Goal: Task Accomplishment & Management: Complete application form

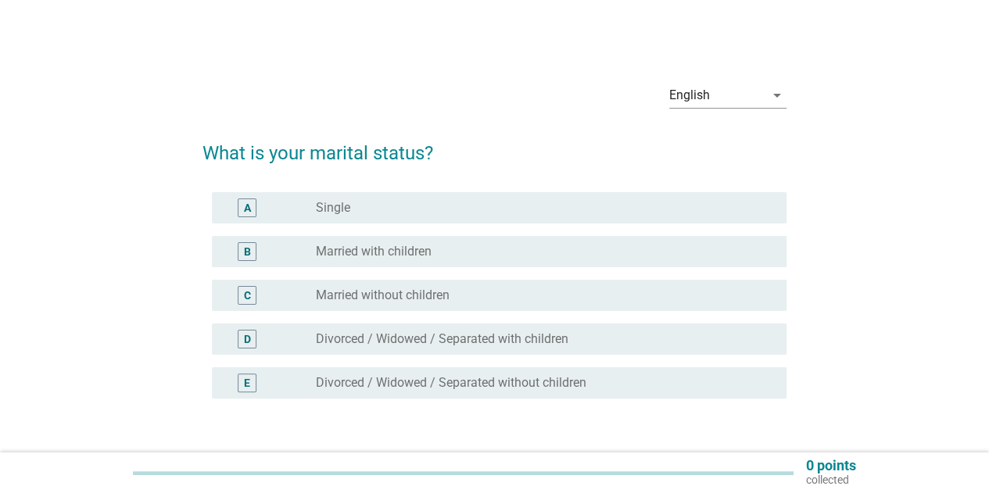
click at [360, 251] on label "Married with children" at bounding box center [374, 252] width 116 height 16
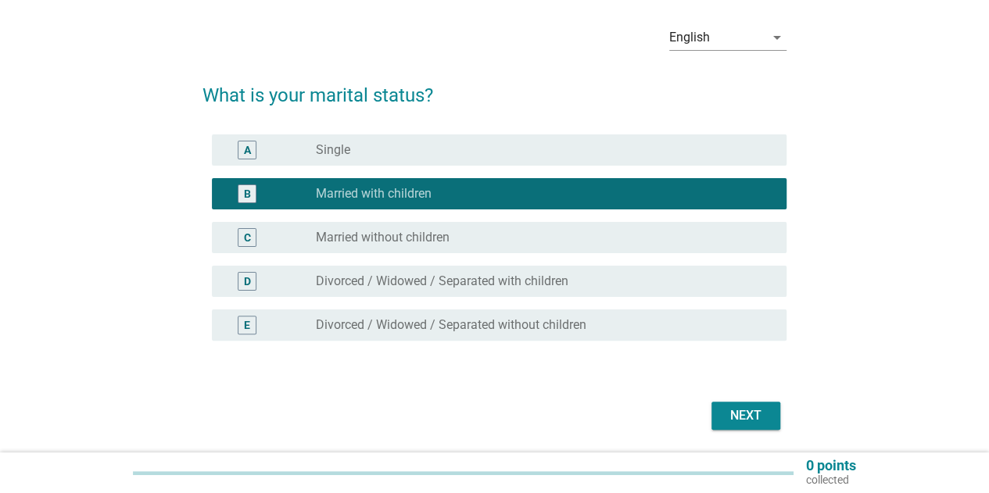
scroll to position [78, 0]
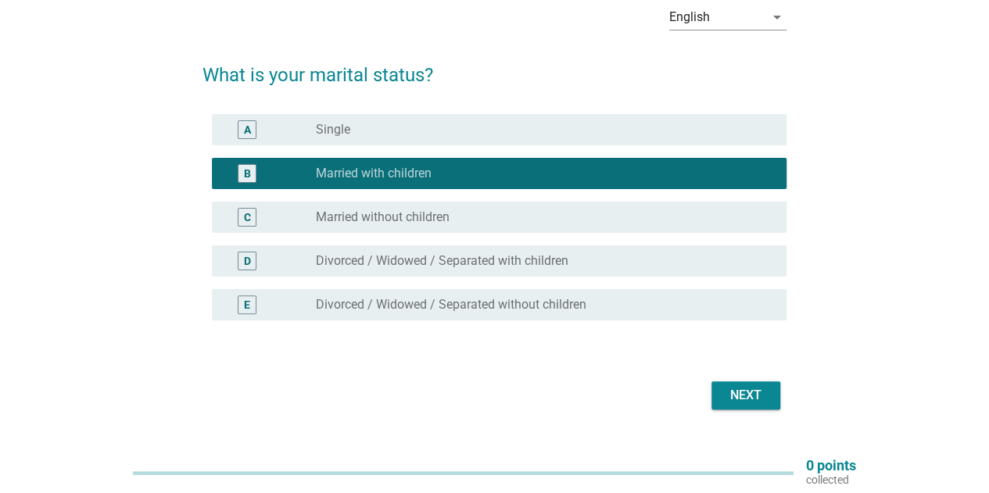
click at [750, 402] on div "Next" at bounding box center [746, 395] width 44 height 19
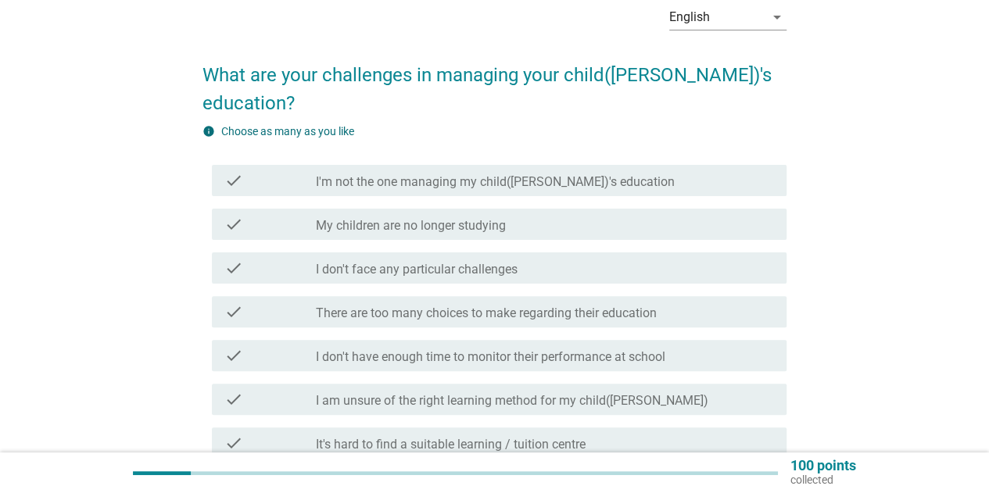
scroll to position [156, 0]
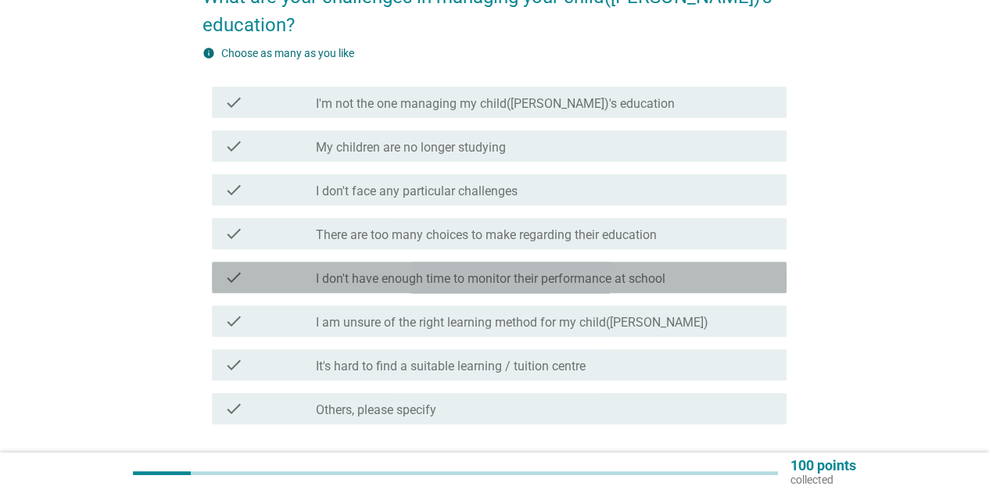
click at [503, 262] on div "check check_box_outline_blank I don't have enough time to monitor their perform…" at bounding box center [499, 277] width 574 height 31
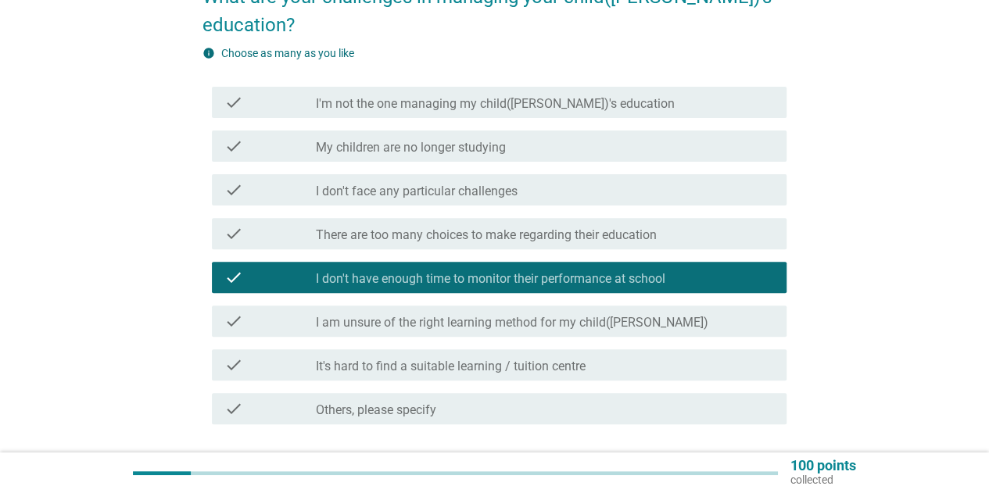
click at [440, 359] on label "It's hard to find a suitable learning / tuition centre" at bounding box center [451, 367] width 270 height 16
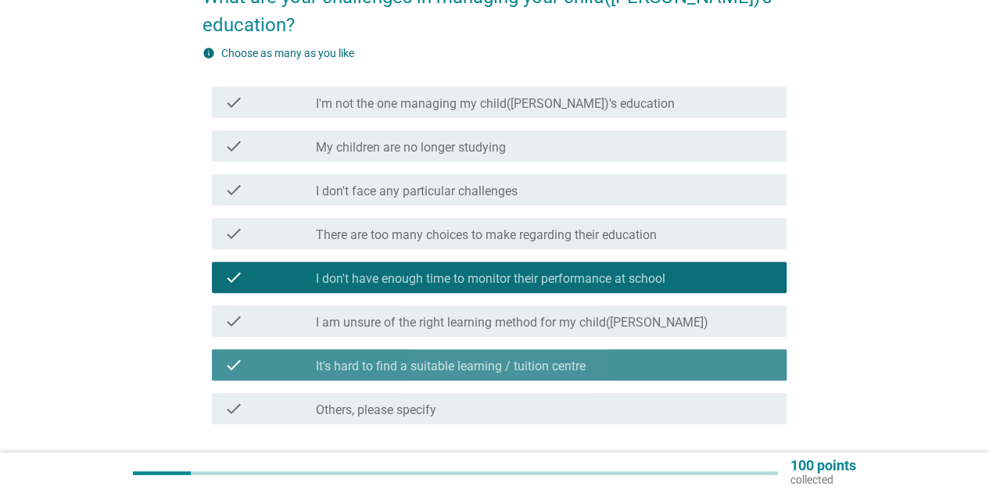
click at [530, 359] on label "It's hard to find a suitable learning / tuition centre" at bounding box center [451, 367] width 270 height 16
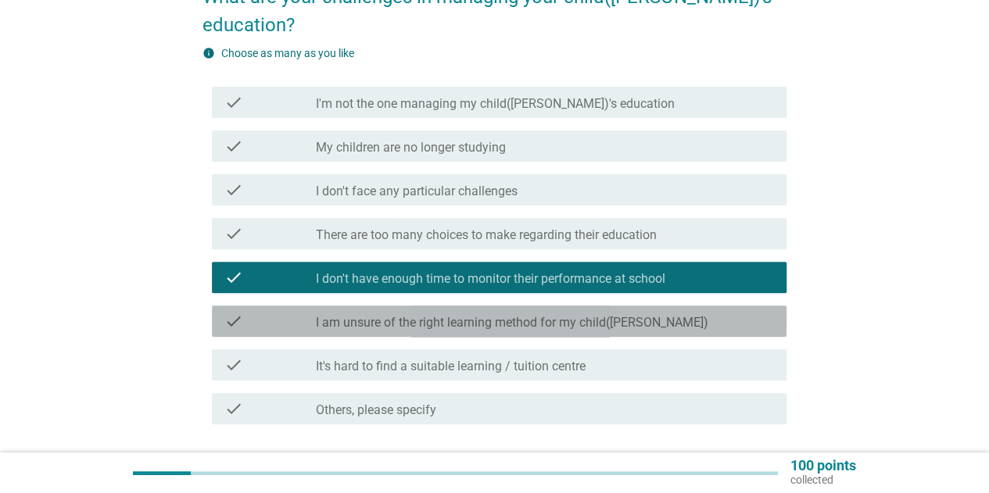
click at [530, 307] on div "check check_box_outline_blank I am unsure of the right learning method for my c…" at bounding box center [499, 321] width 574 height 31
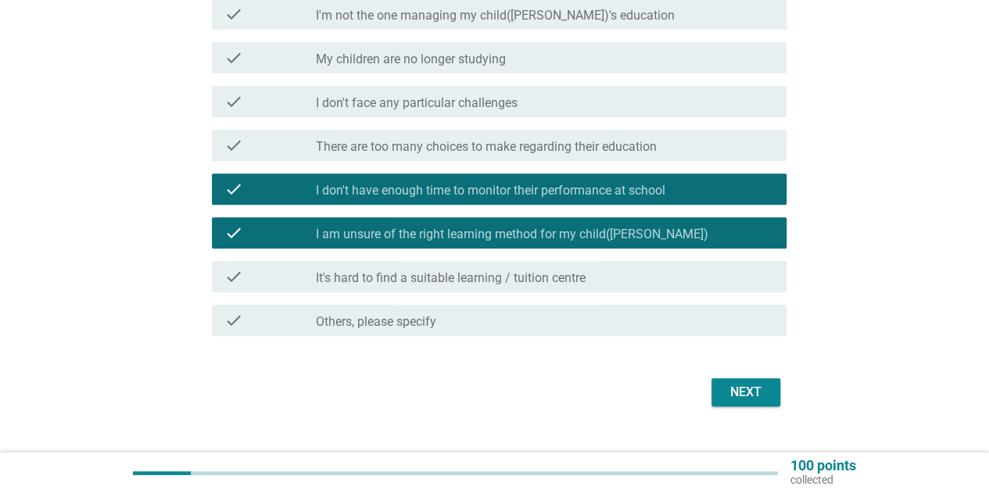
scroll to position [245, 0]
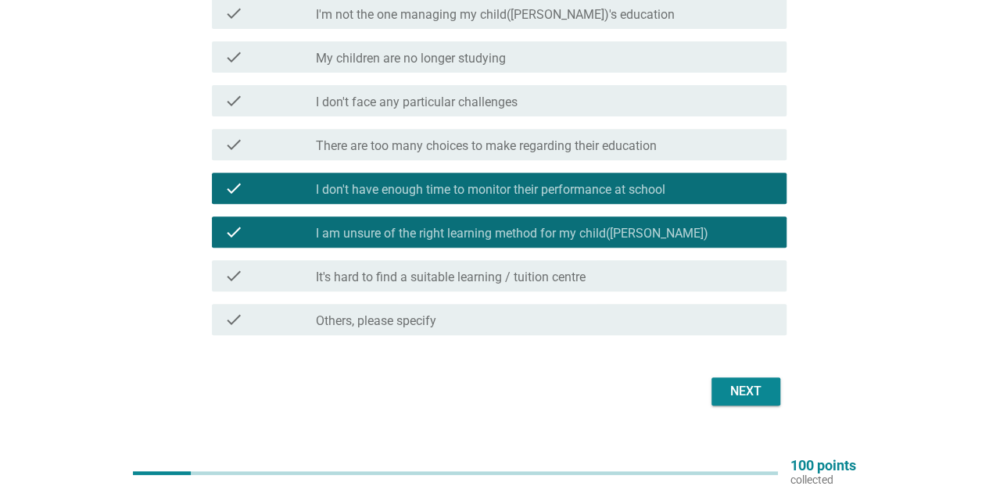
click at [735, 382] on div "Next" at bounding box center [746, 391] width 44 height 19
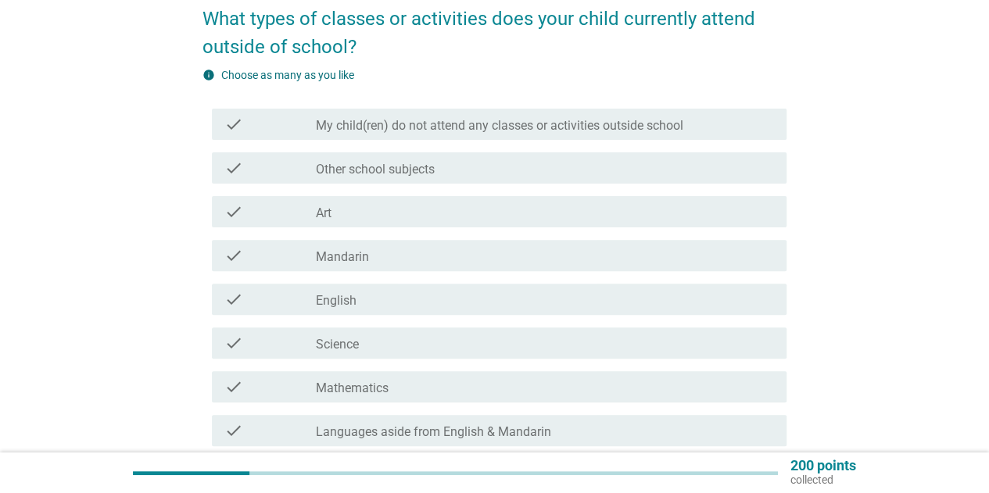
scroll to position [78, 0]
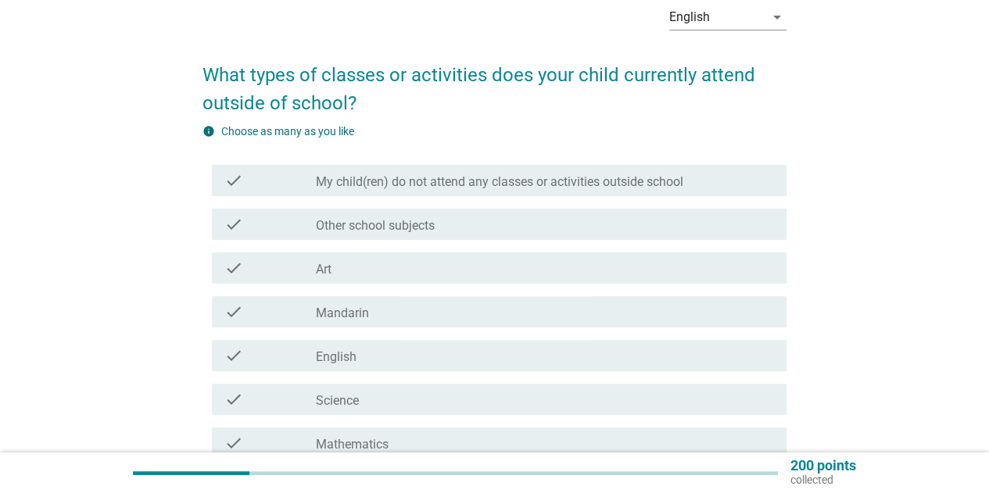
click at [614, 191] on div "check check_box_outline_blank My child(ren) do not attend any classes or activi…" at bounding box center [499, 180] width 574 height 31
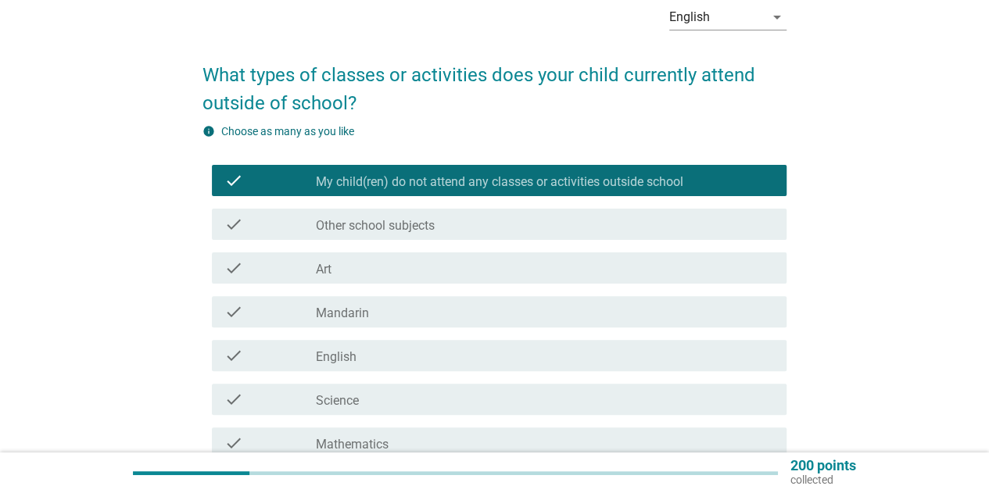
scroll to position [405, 0]
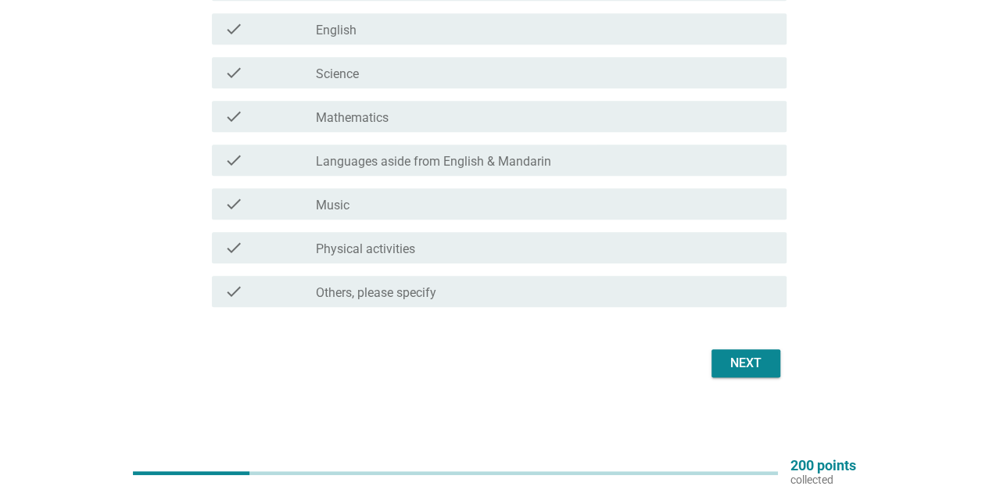
click at [350, 249] on label "Physical activities" at bounding box center [365, 250] width 99 height 16
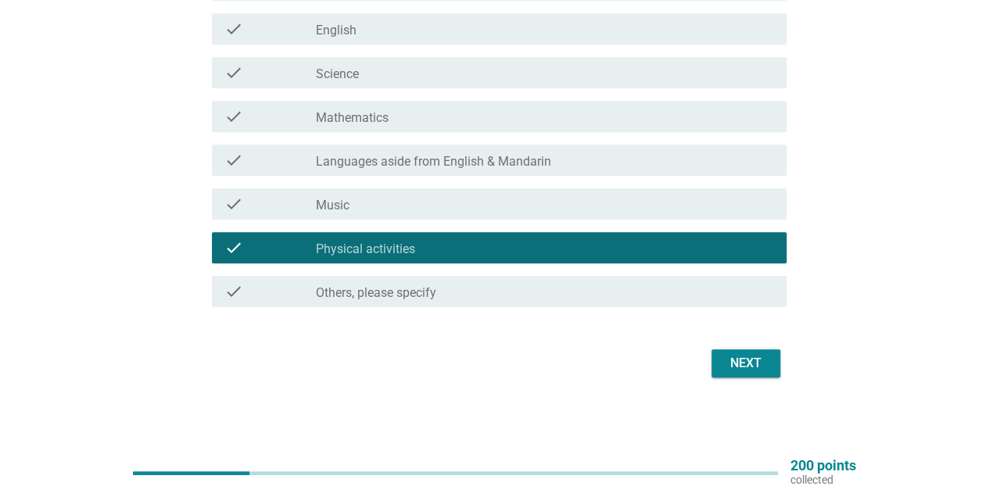
click at [750, 373] on button "Next" at bounding box center [745, 363] width 69 height 28
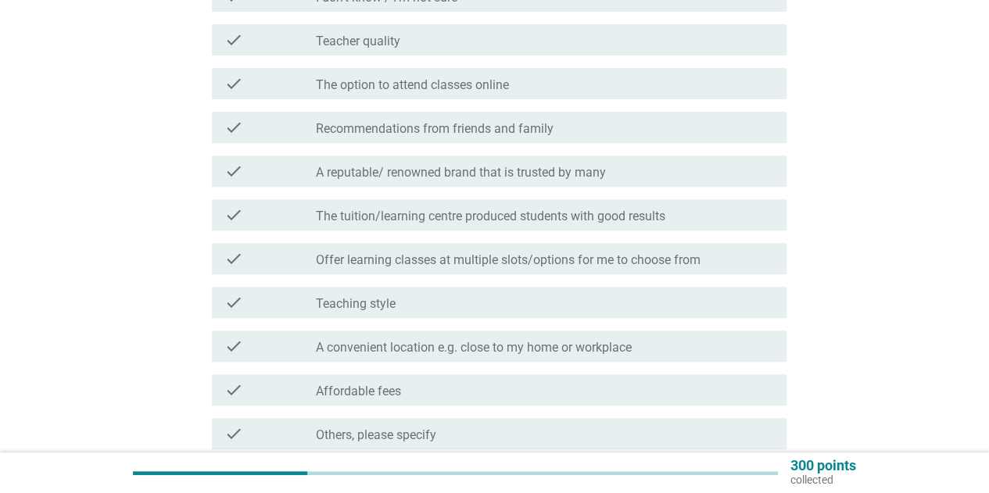
scroll to position [313, 0]
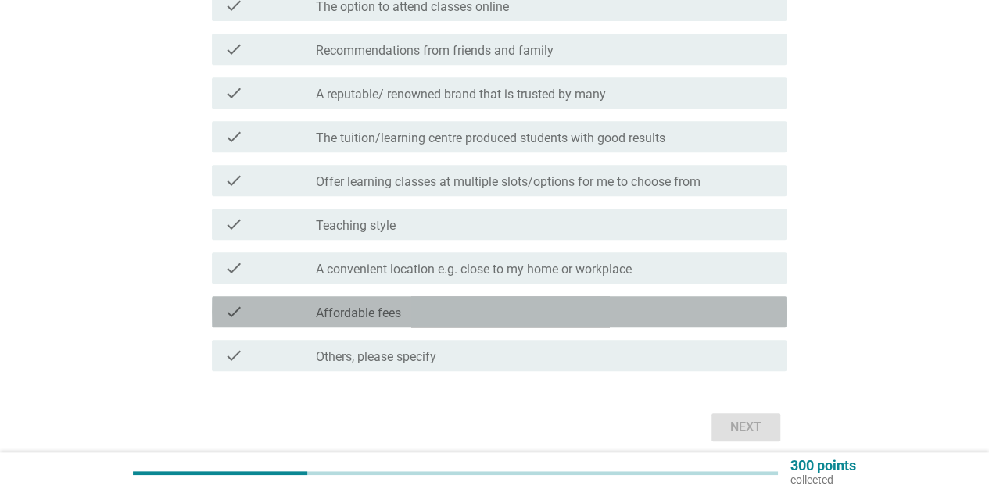
click at [452, 318] on div "check_box_outline_blank Affordable fees" at bounding box center [545, 311] width 458 height 19
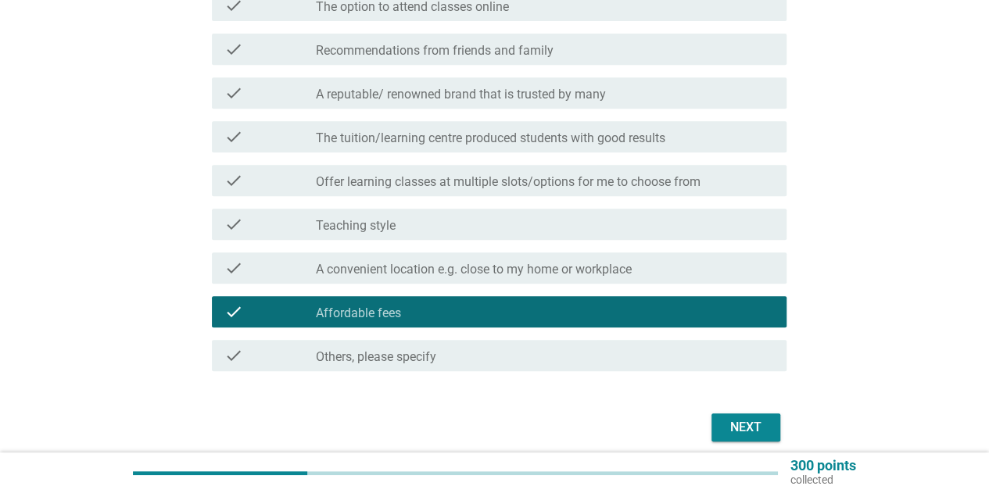
click at [633, 277] on div "check check_box_outline_blank A convenient location e.g. close to my home or wo…" at bounding box center [499, 267] width 574 height 31
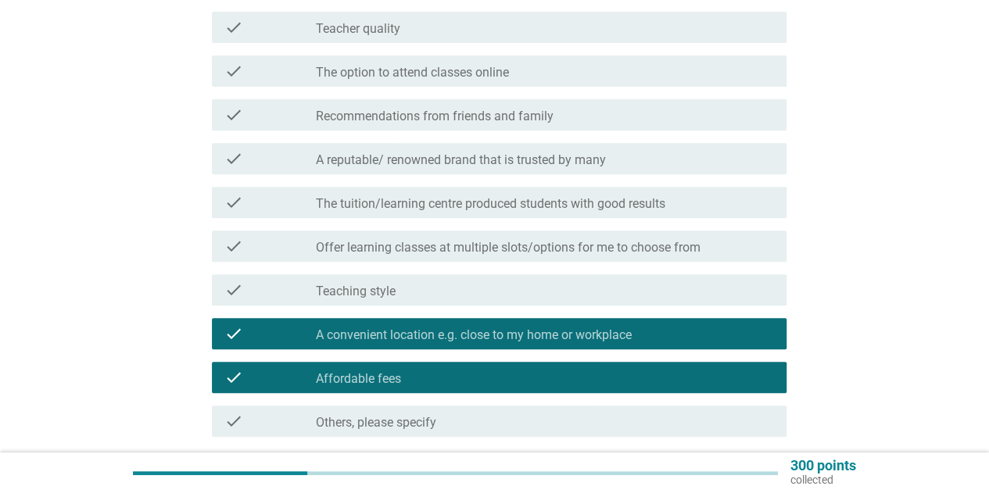
scroll to position [377, 0]
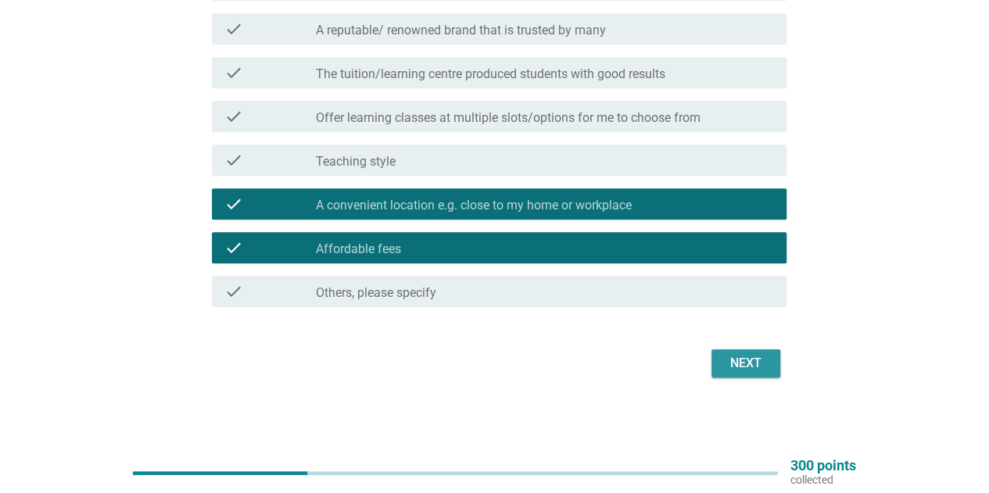
click at [747, 366] on div "Next" at bounding box center [746, 363] width 44 height 19
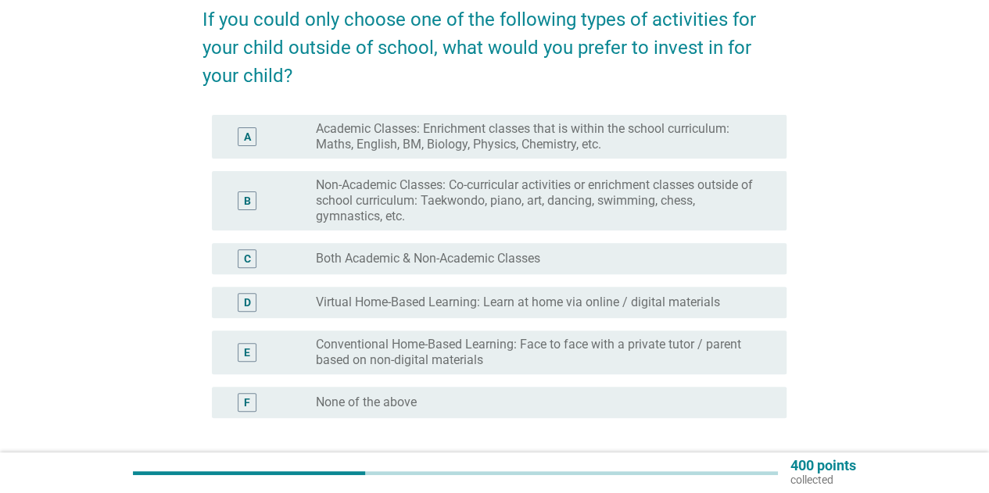
scroll to position [156, 0]
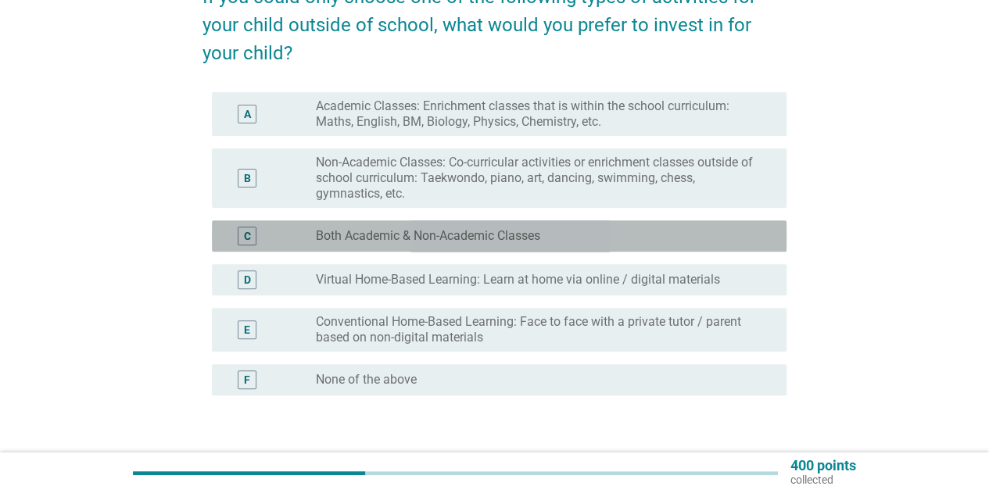
click at [461, 240] on label "Both Academic & Non-Academic Classes" at bounding box center [428, 236] width 224 height 16
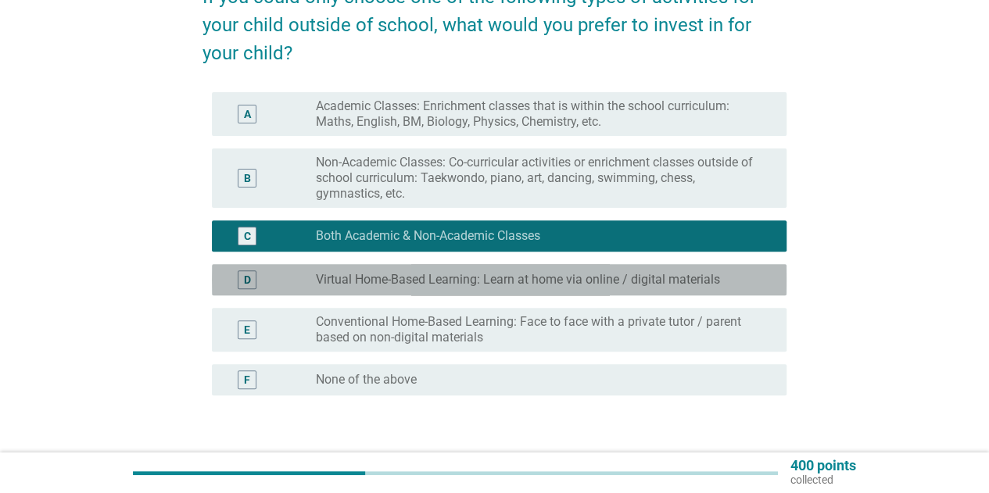
click at [445, 281] on label "Virtual Home-Based Learning: Learn at home via online / digital materials" at bounding box center [518, 280] width 404 height 16
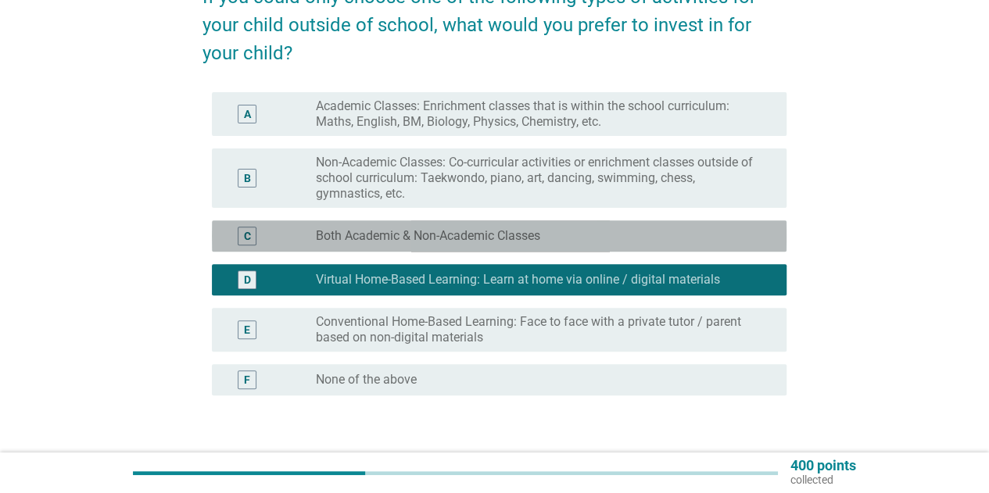
click at [464, 246] on div "C radio_button_unchecked Both Academic & Non-Academic Classes" at bounding box center [499, 235] width 574 height 31
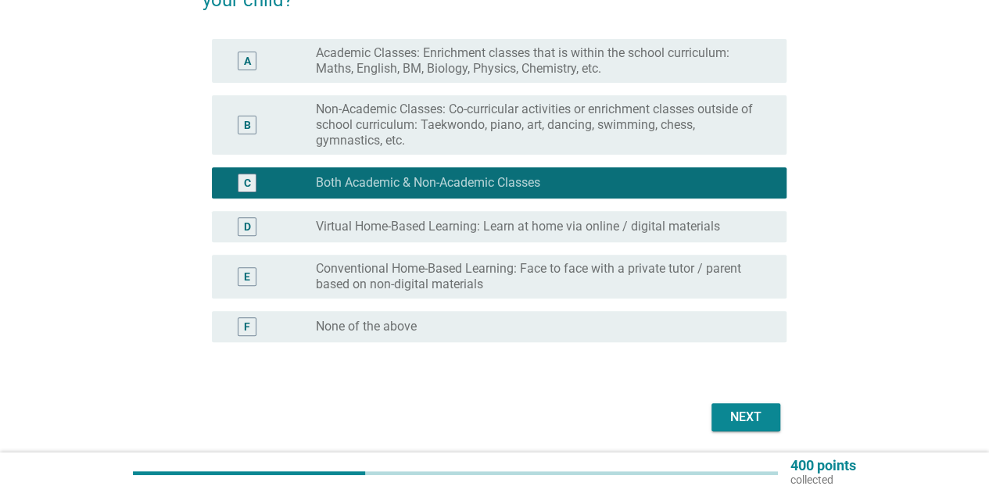
scroll to position [263, 0]
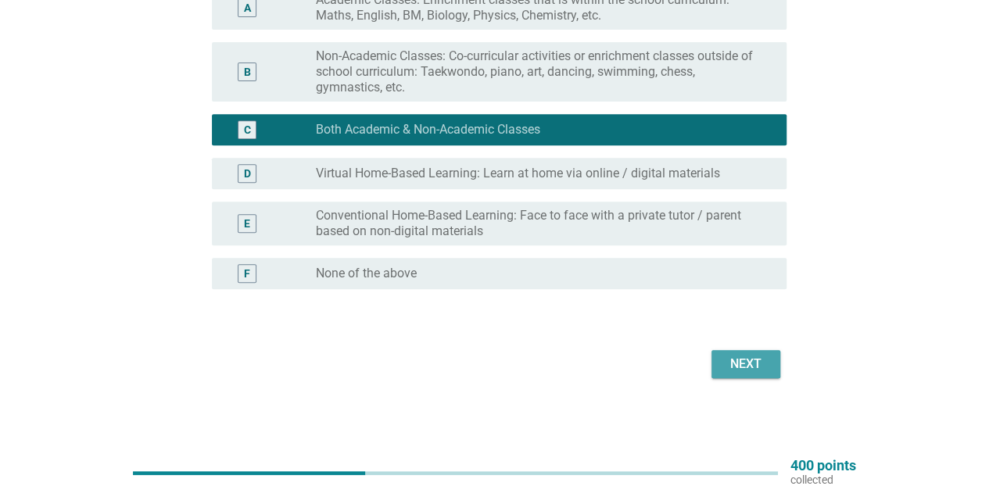
click at [725, 369] on div "Next" at bounding box center [746, 364] width 44 height 19
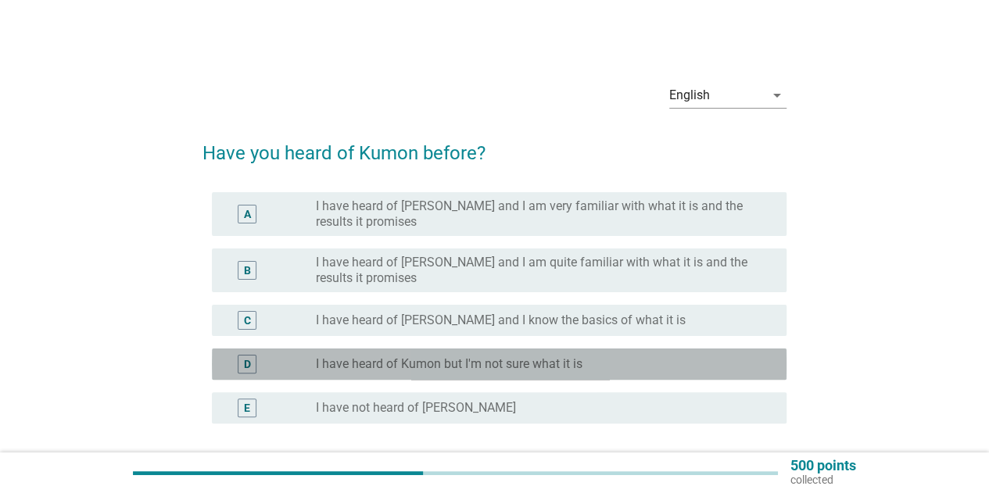
click at [366, 361] on label "I have heard of Kumon but I'm not sure what it is" at bounding box center [449, 364] width 267 height 16
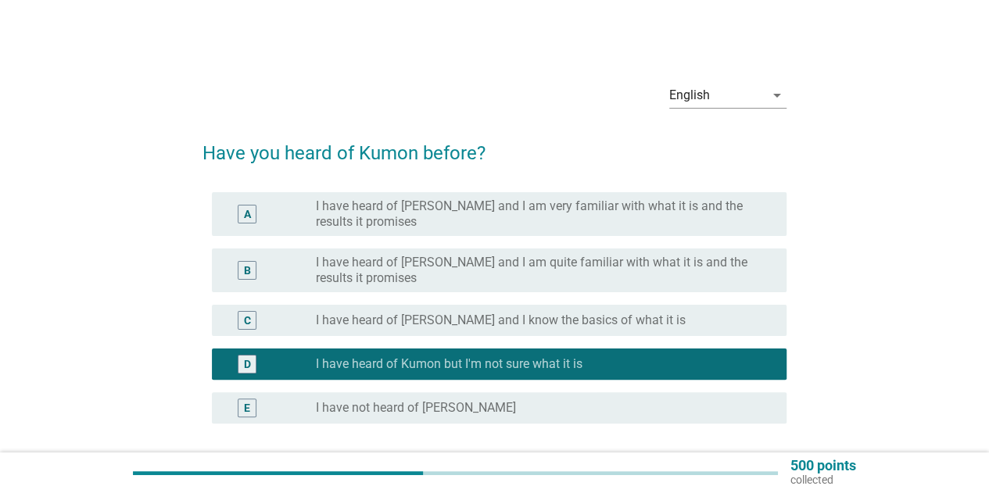
scroll to position [78, 0]
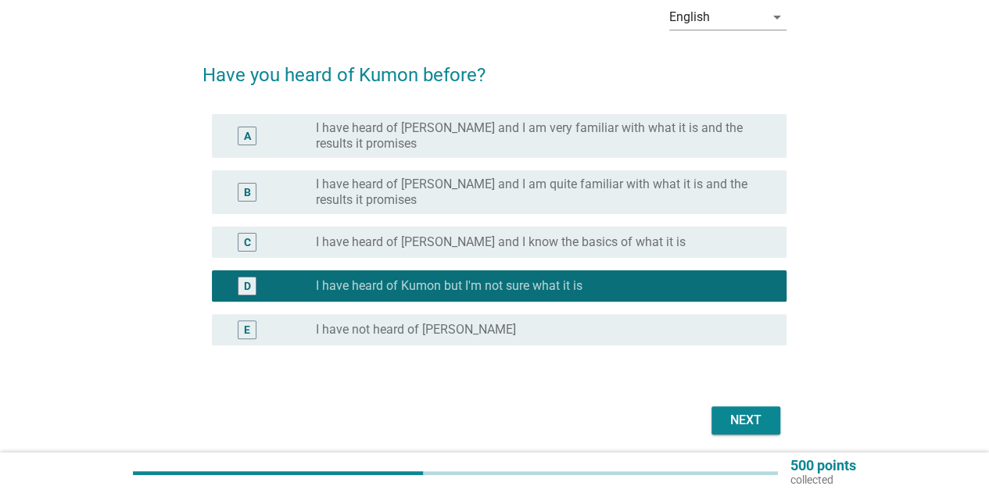
click at [722, 422] on button "Next" at bounding box center [745, 420] width 69 height 28
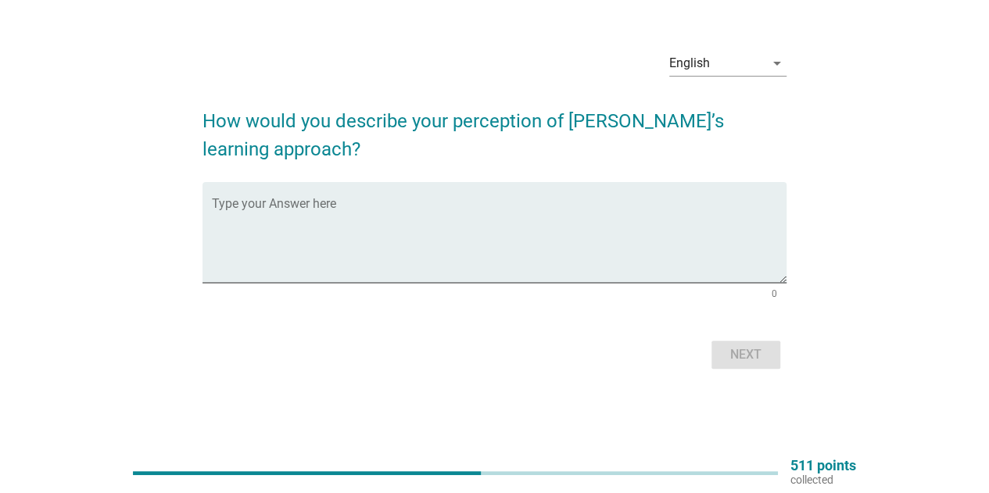
scroll to position [0, 0]
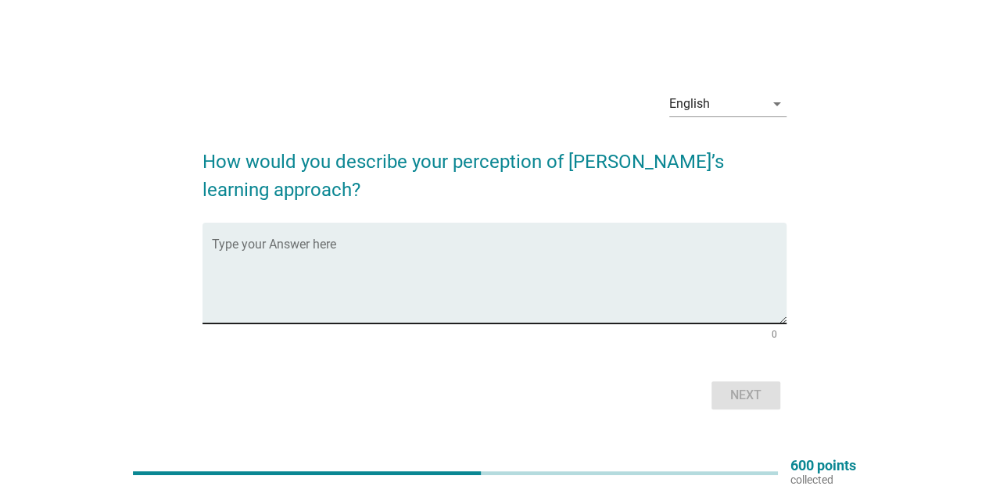
click at [385, 290] on textarea "Type your Answer here" at bounding box center [499, 283] width 574 height 82
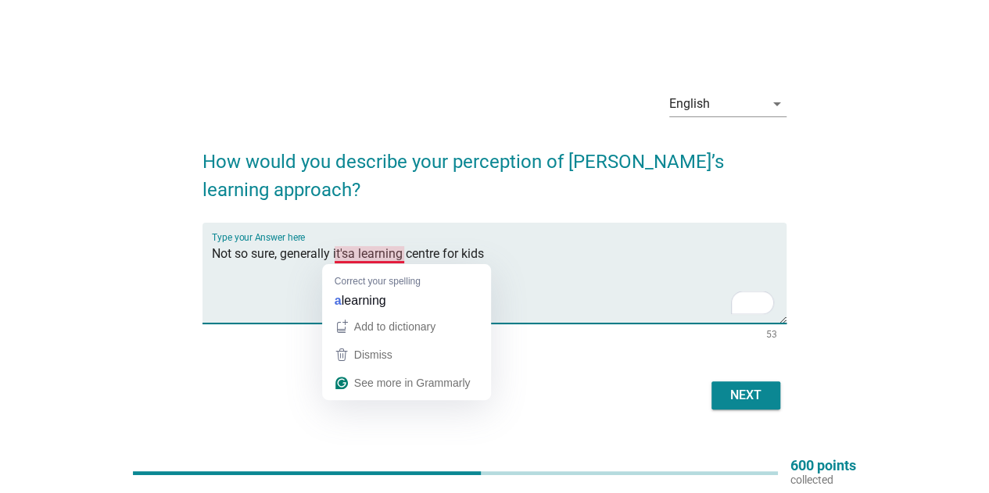
click at [351, 256] on textarea "Not so sure, generally it'sa learning centre for kids" at bounding box center [499, 283] width 574 height 82
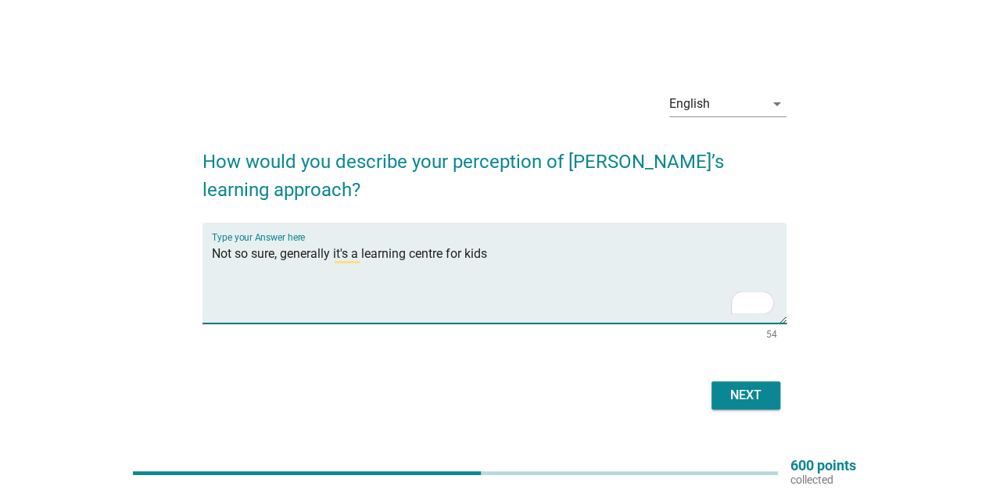
click at [453, 306] on textarea "Not so sure, generally it's a learning centre for kids" at bounding box center [499, 283] width 574 height 82
click at [538, 237] on div "Type your Answer here Not so sure, generally it's a learning centre for kids" at bounding box center [499, 273] width 574 height 101
type textarea "Not so sure, generally it's a learning centre for kids"
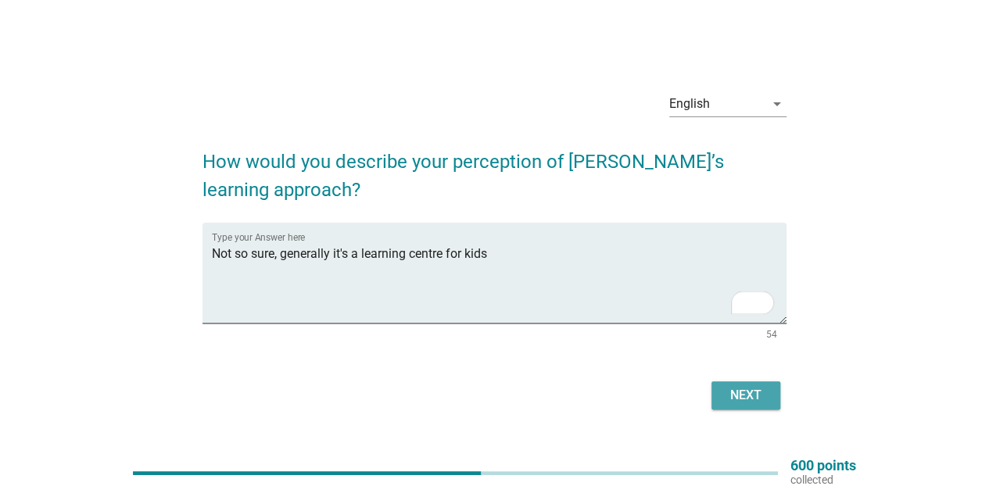
click at [738, 407] on button "Next" at bounding box center [745, 395] width 69 height 28
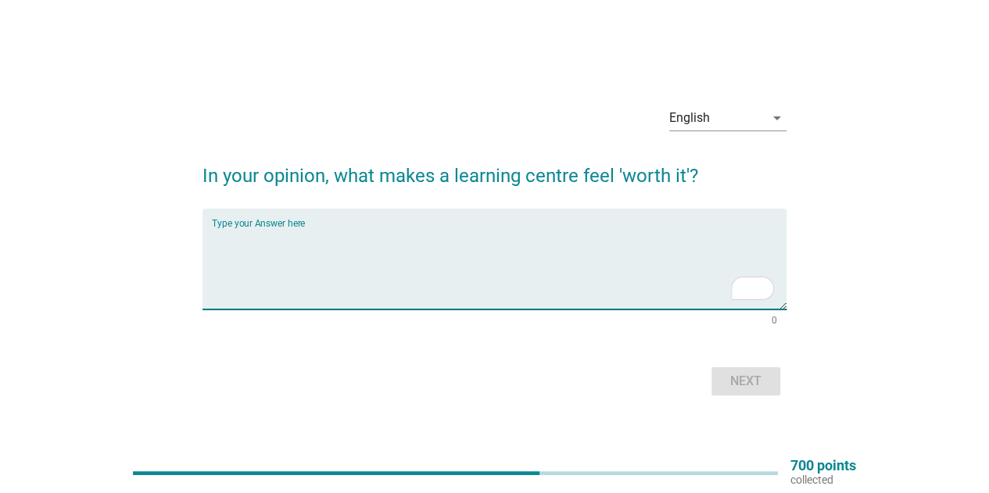
click at [313, 253] on textarea "To enrich screen reader interactions, please activate Accessibility in Grammarl…" at bounding box center [499, 268] width 574 height 82
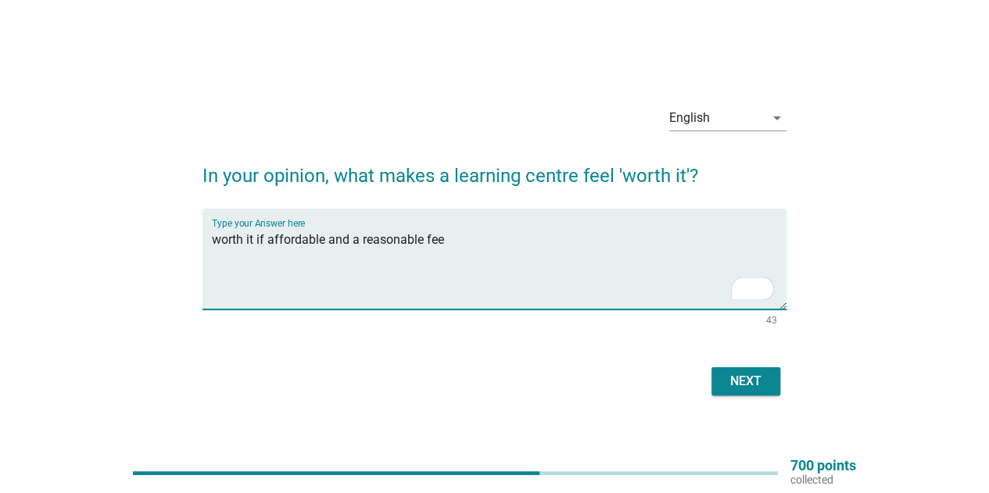
type textarea "worth it if affordable and a reasonable fee"
click at [728, 380] on div "Next" at bounding box center [746, 381] width 44 height 19
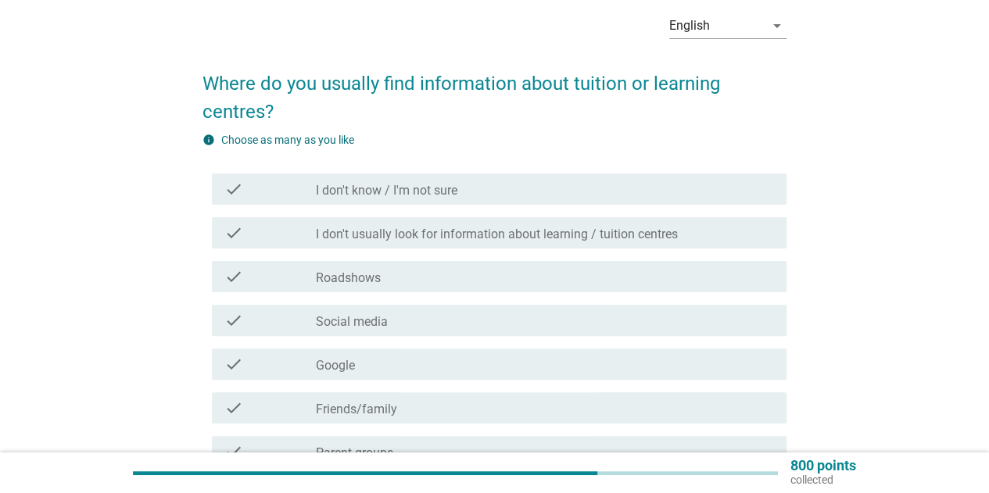
scroll to position [156, 0]
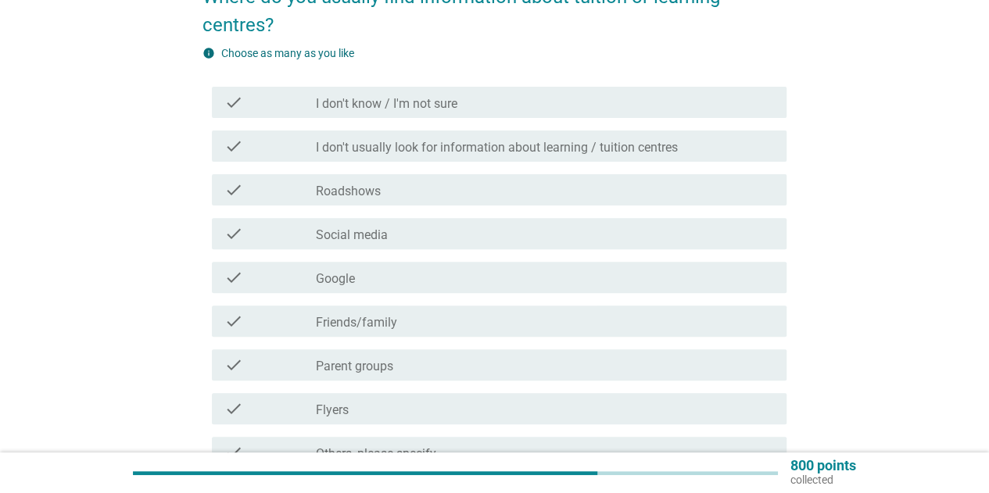
click at [355, 240] on label "Social media" at bounding box center [352, 235] width 72 height 16
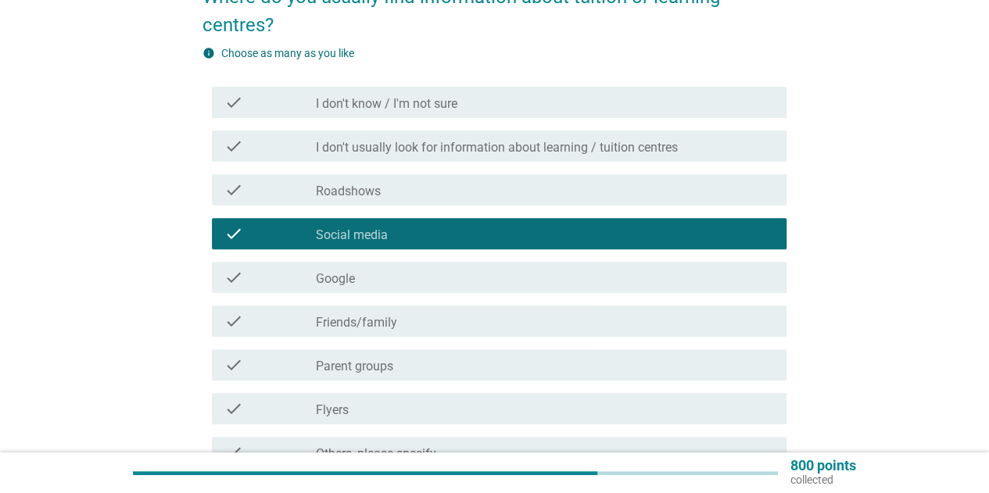
scroll to position [313, 0]
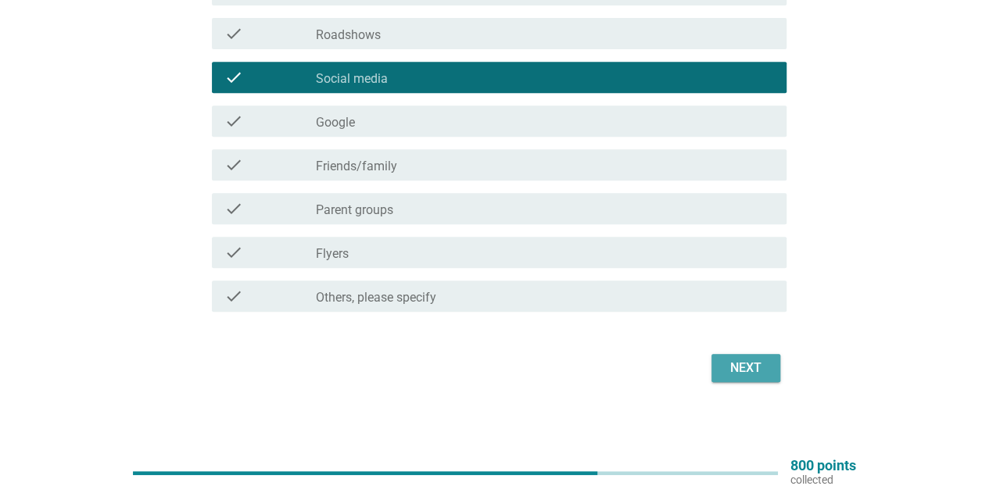
click at [746, 367] on div "Next" at bounding box center [746, 368] width 44 height 19
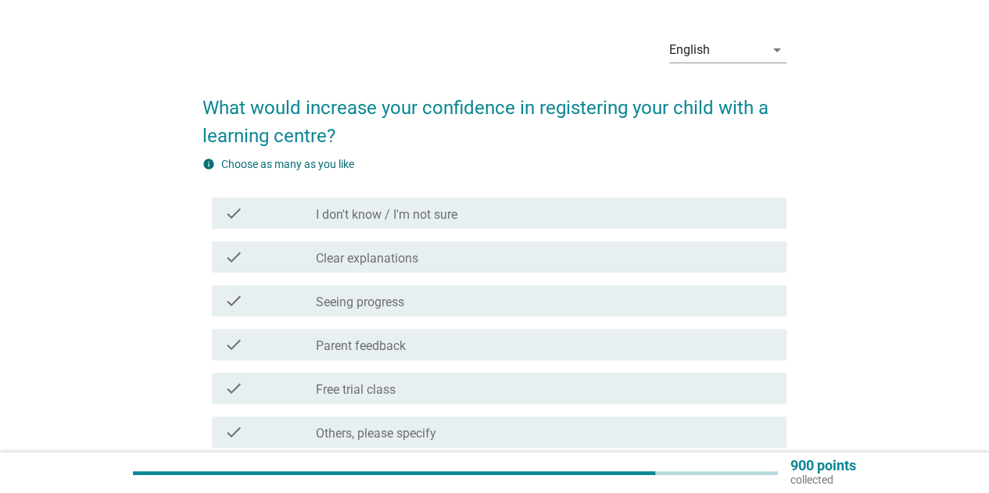
scroll to position [78, 0]
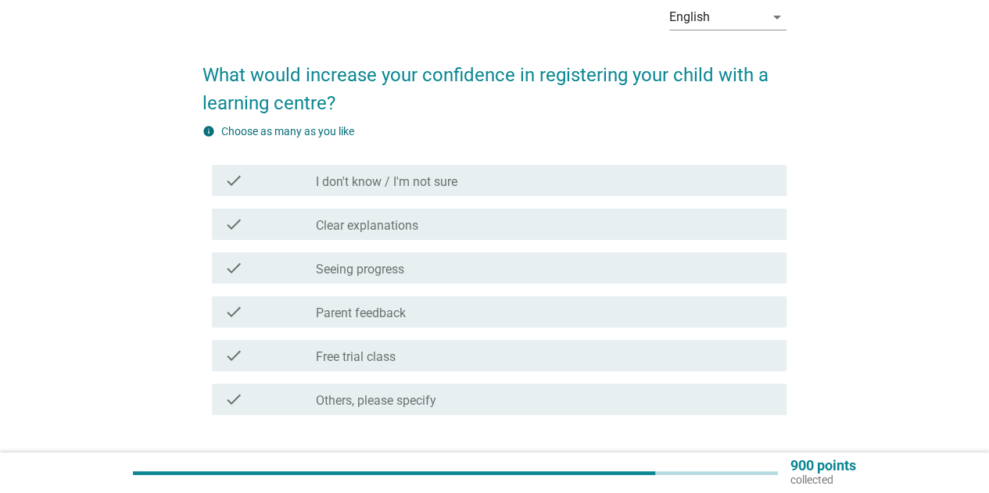
click at [392, 229] on label "Clear explanations" at bounding box center [367, 226] width 102 height 16
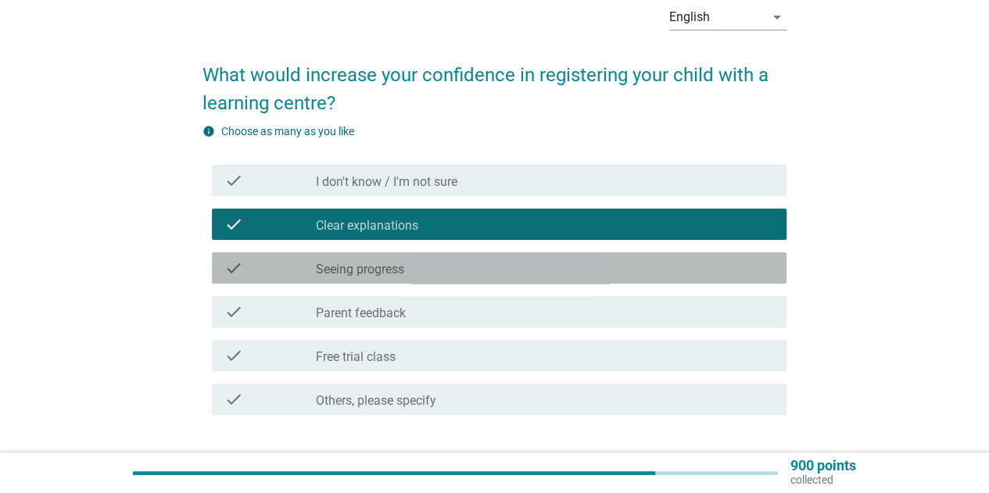
click at [426, 268] on div "check_box_outline_blank Seeing progress" at bounding box center [545, 268] width 458 height 19
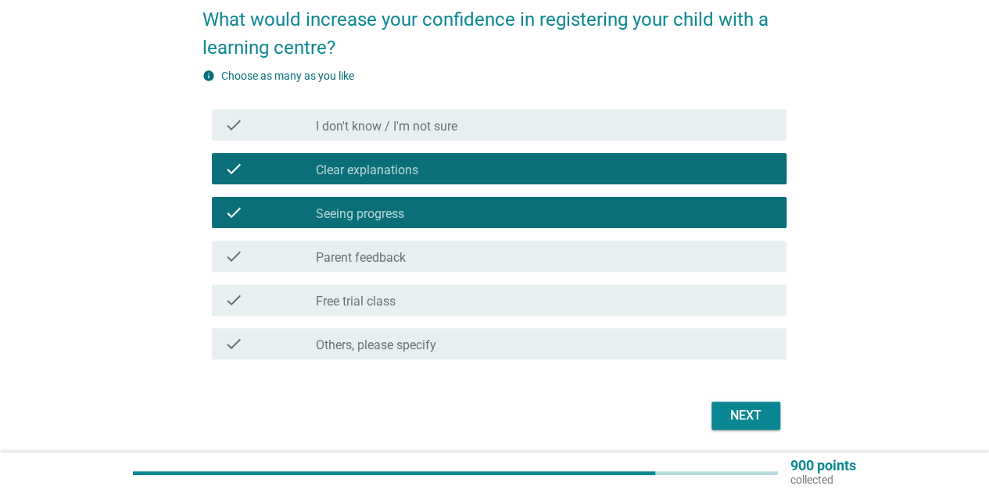
scroll to position [156, 0]
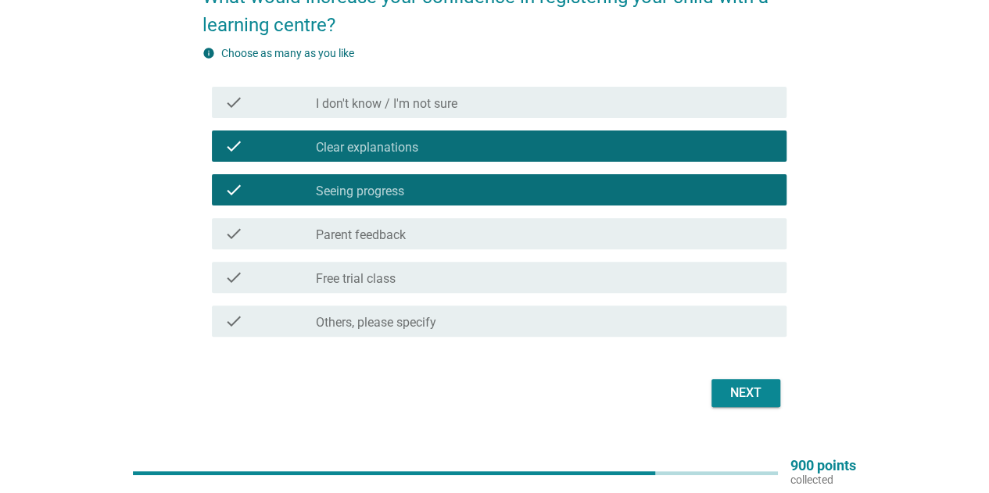
click at [757, 393] on div "Next" at bounding box center [746, 393] width 44 height 19
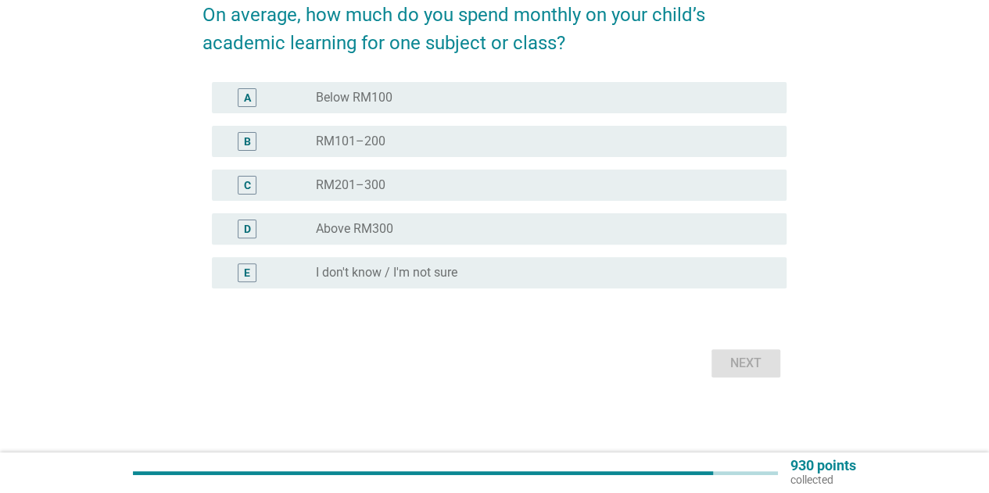
scroll to position [0, 0]
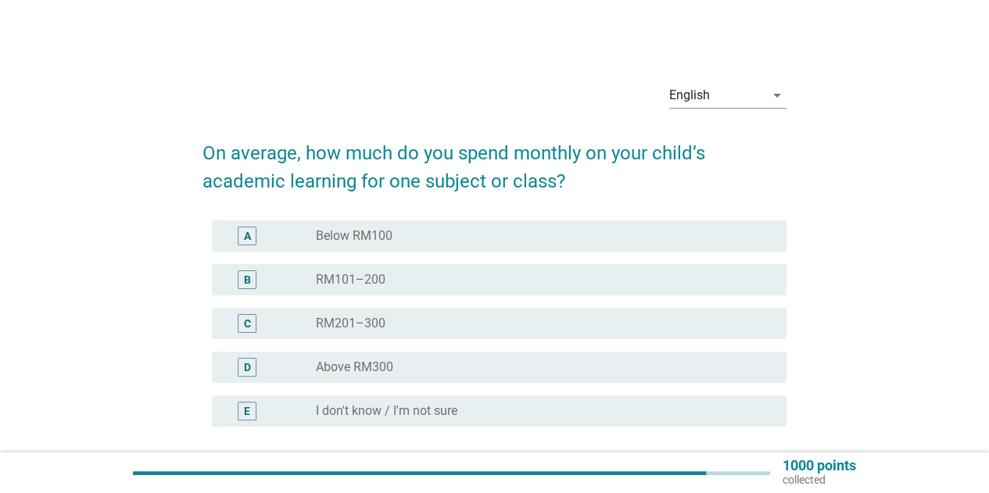
click at [291, 232] on div "A" at bounding box center [269, 236] width 91 height 19
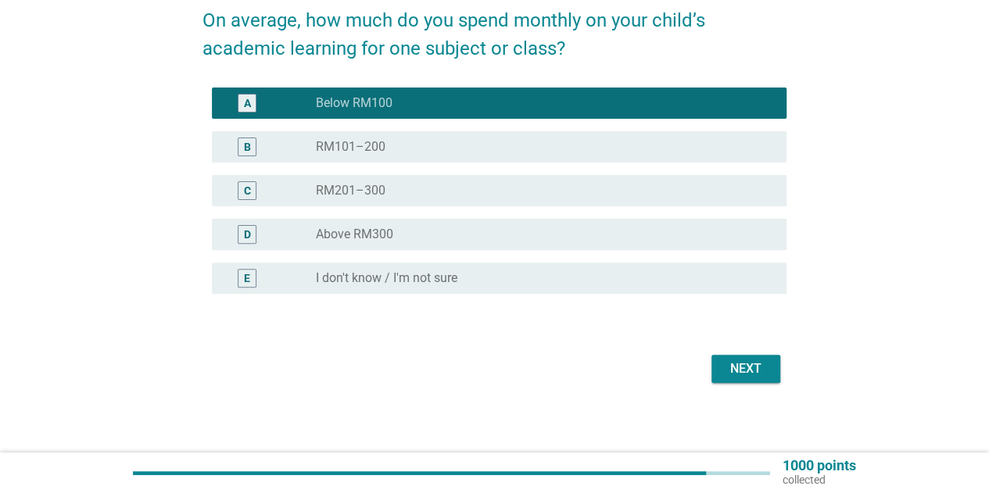
scroll to position [138, 0]
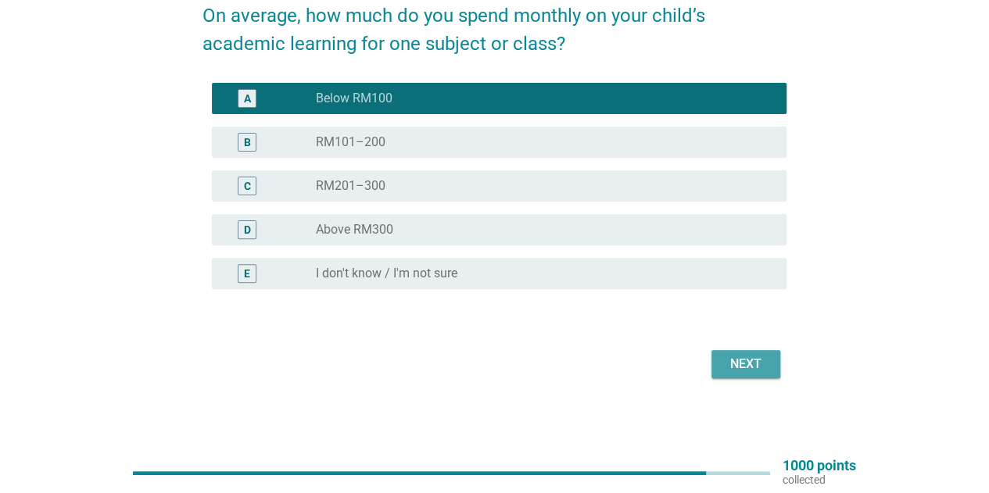
click at [753, 373] on div "Next" at bounding box center [746, 364] width 44 height 19
